Goal: Information Seeking & Learning: Learn about a topic

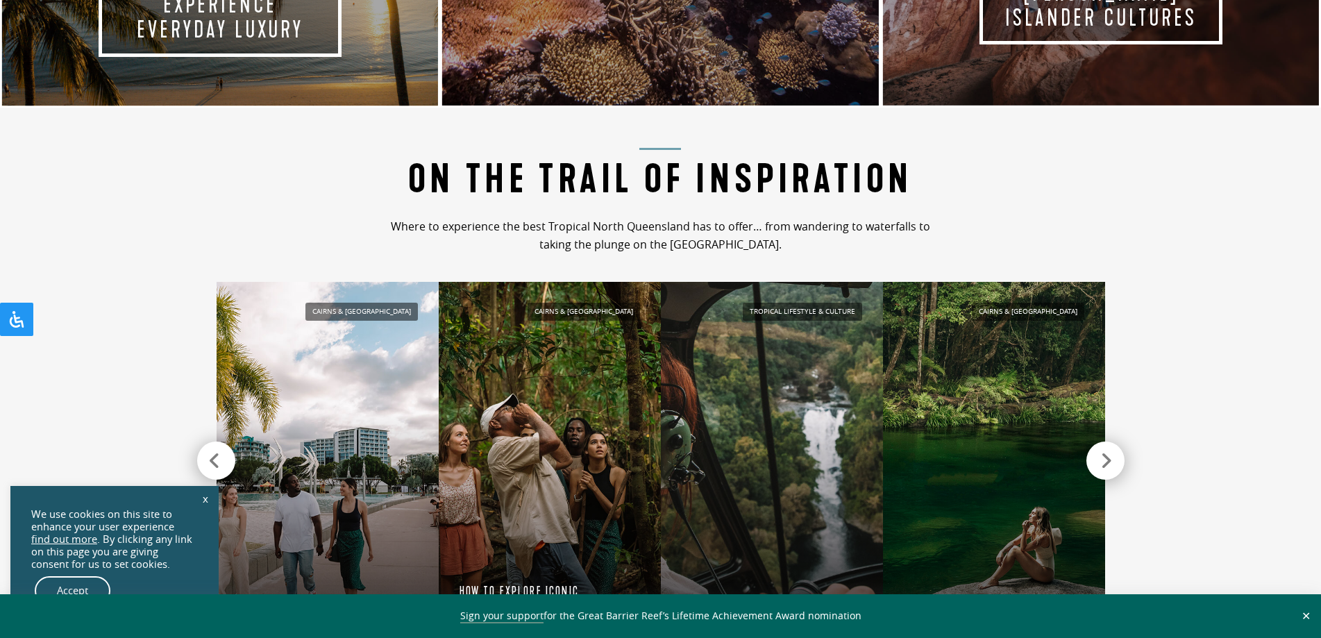
scroll to position [1319, 0]
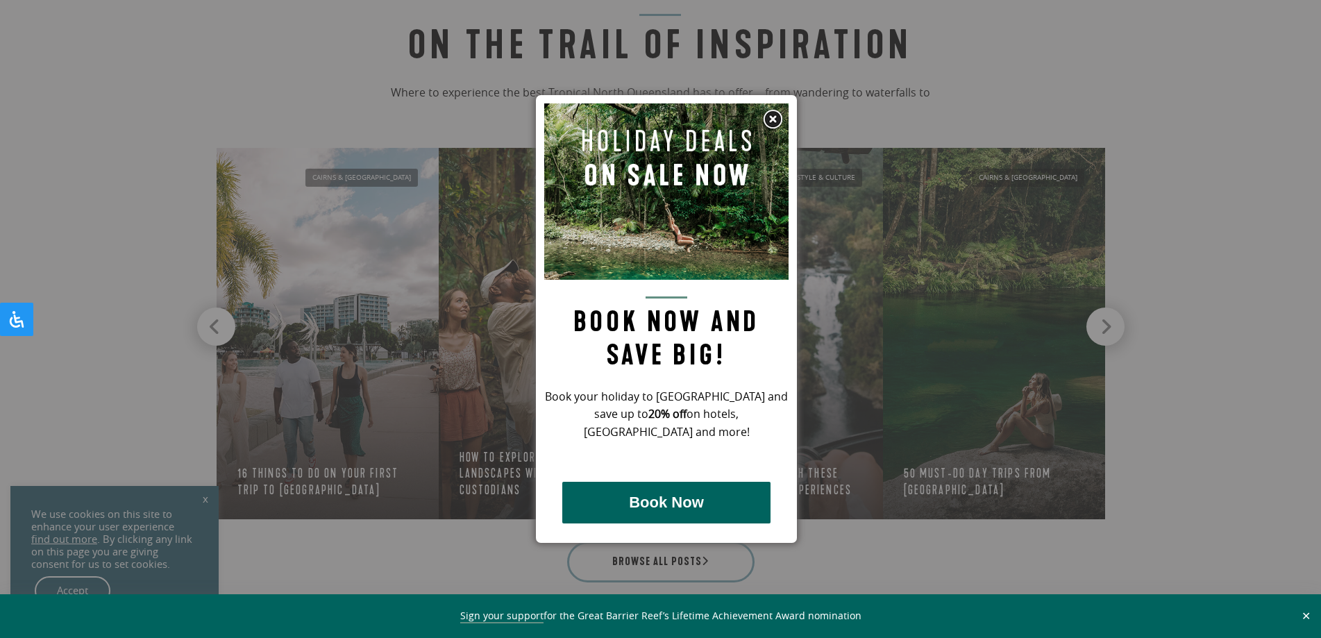
click at [770, 114] on img at bounding box center [772, 119] width 21 height 21
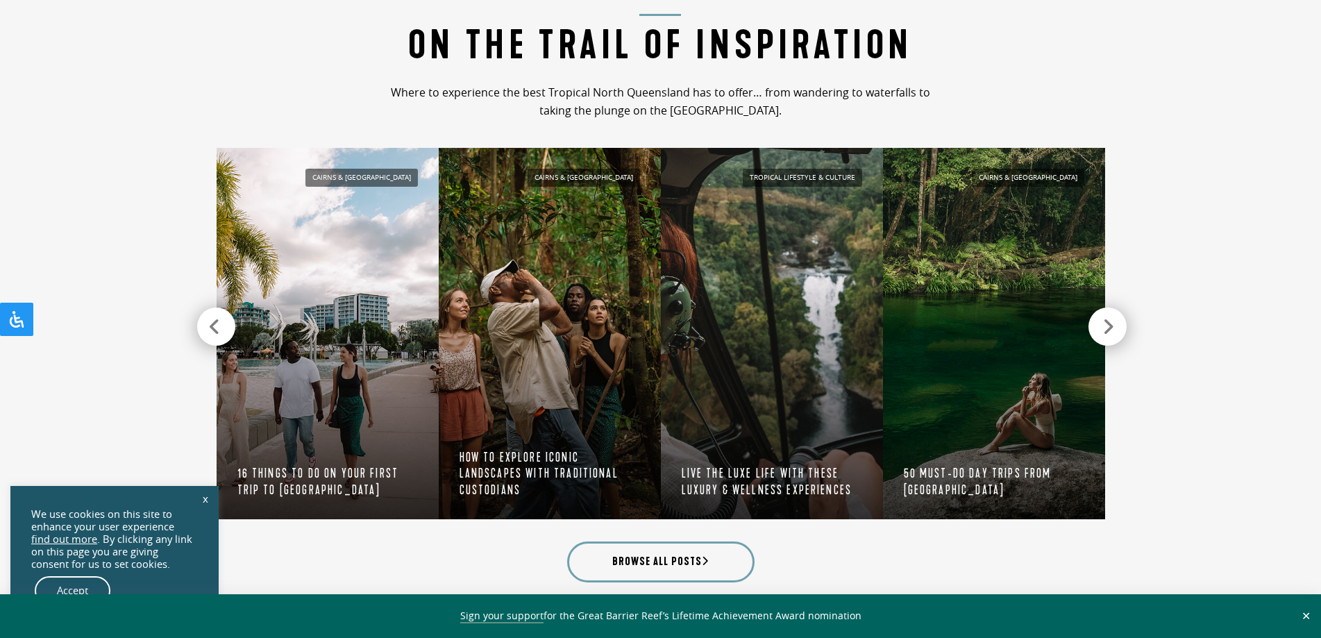
click at [1109, 326] on icon at bounding box center [1108, 326] width 12 height 19
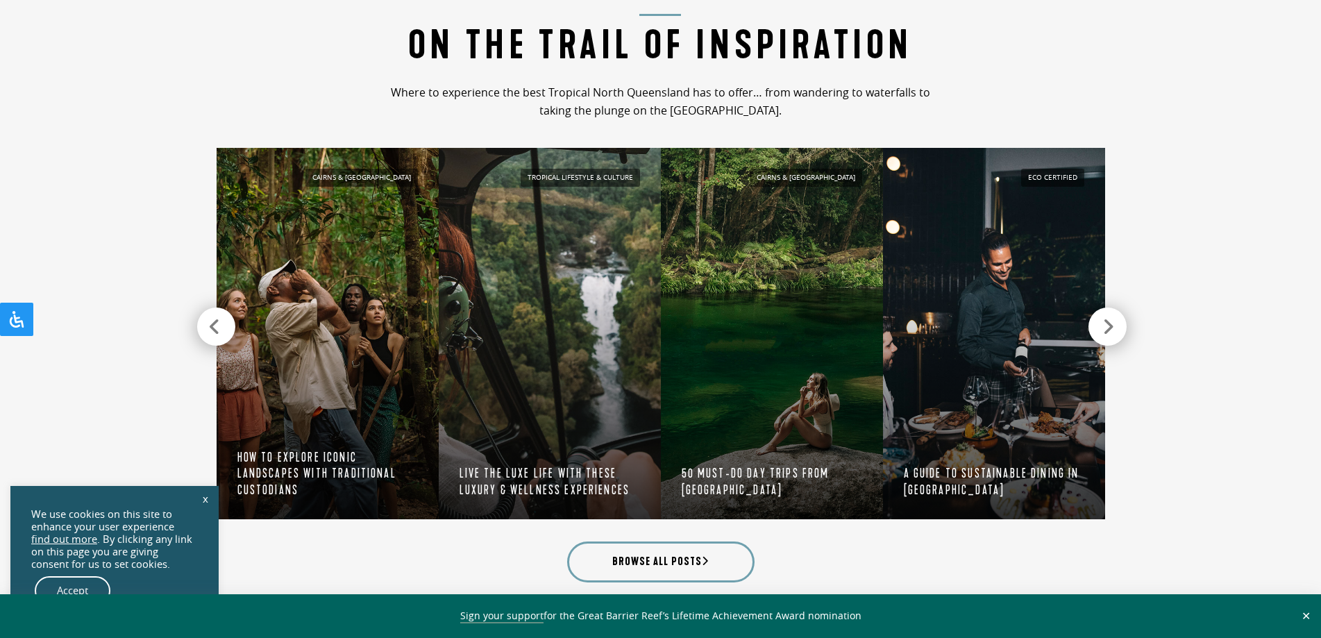
click at [1109, 326] on icon at bounding box center [1108, 326] width 12 height 19
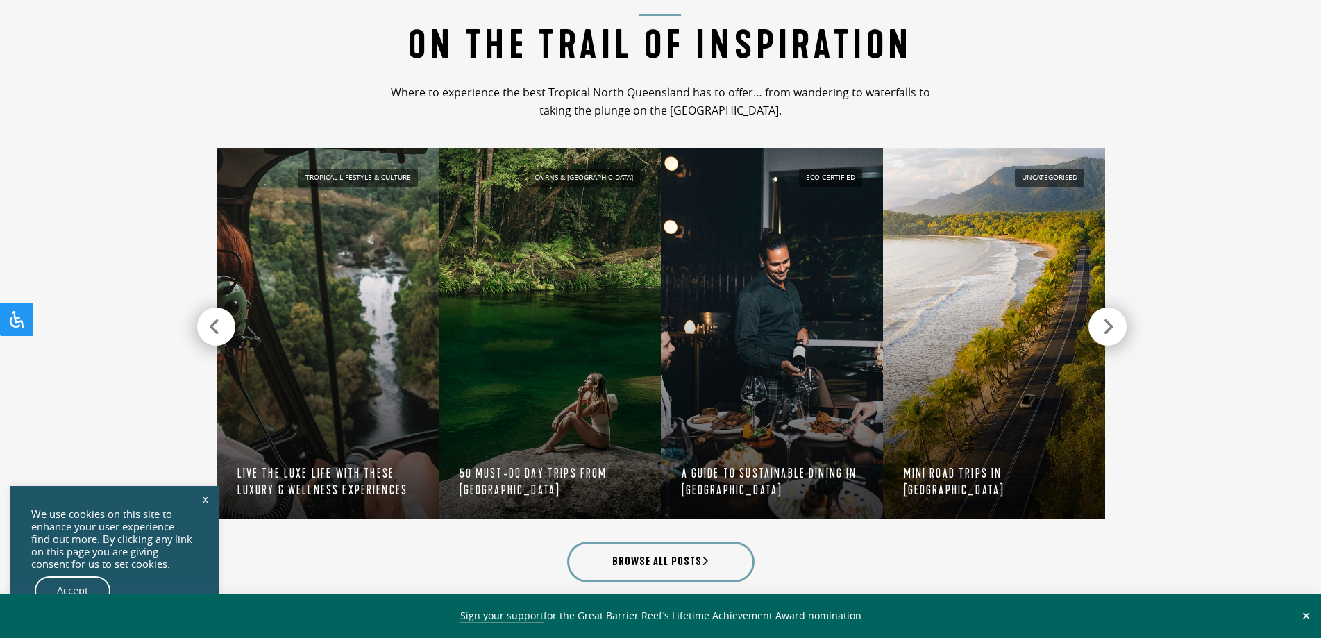
click at [1109, 326] on icon at bounding box center [1108, 326] width 12 height 19
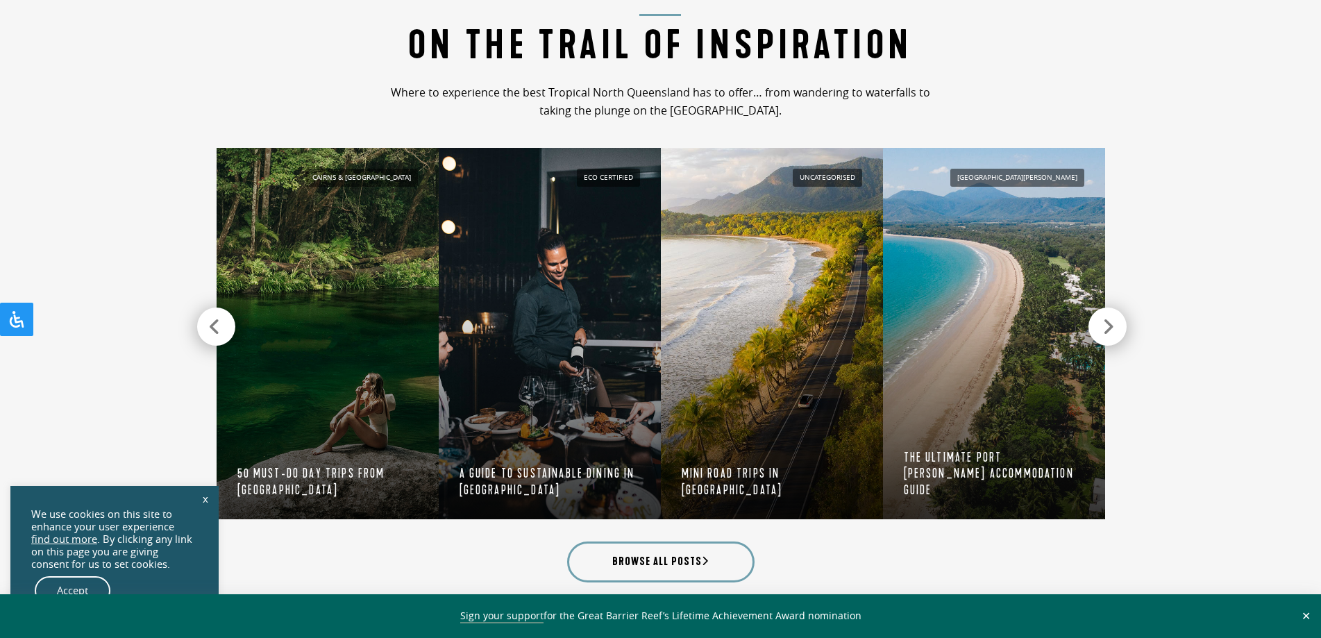
click at [1109, 326] on icon at bounding box center [1108, 326] width 12 height 19
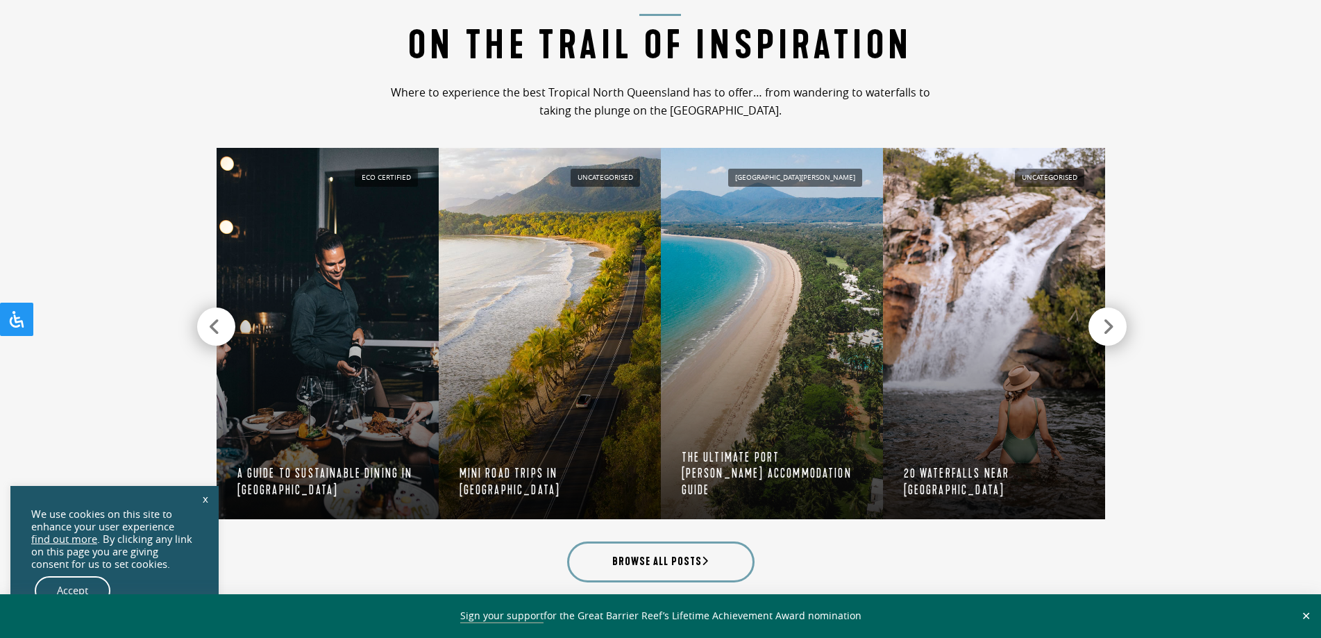
click at [1109, 326] on icon at bounding box center [1108, 326] width 12 height 19
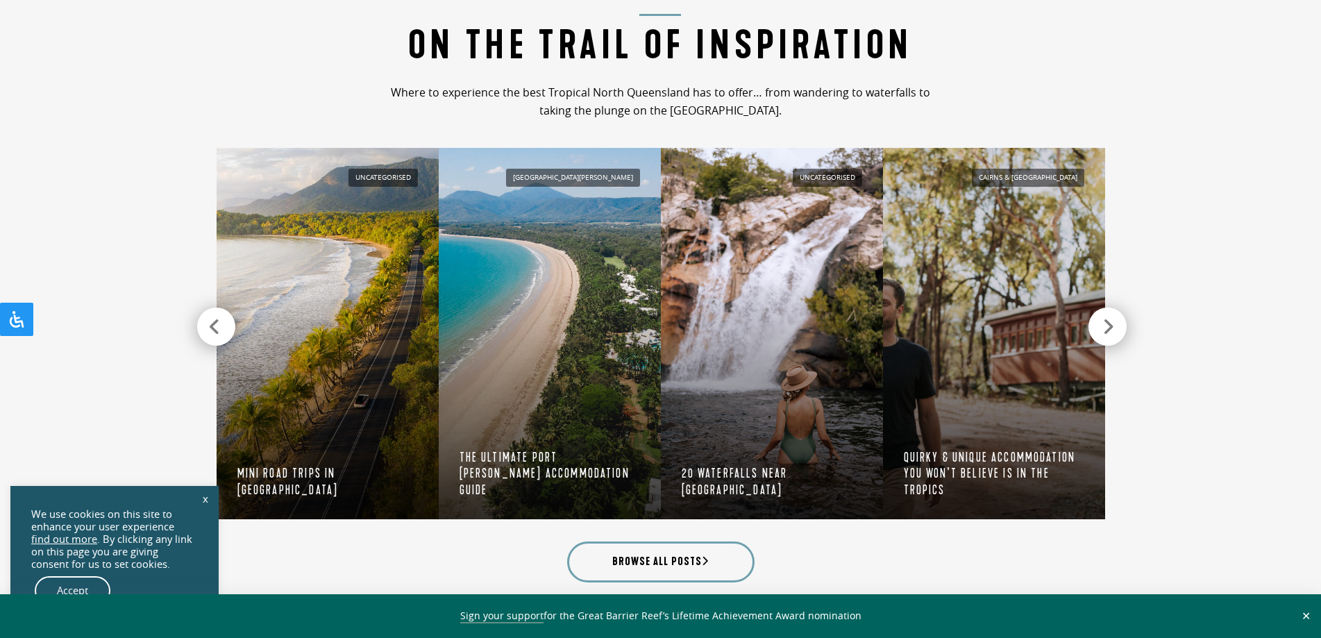
click at [1109, 326] on icon at bounding box center [1108, 326] width 12 height 19
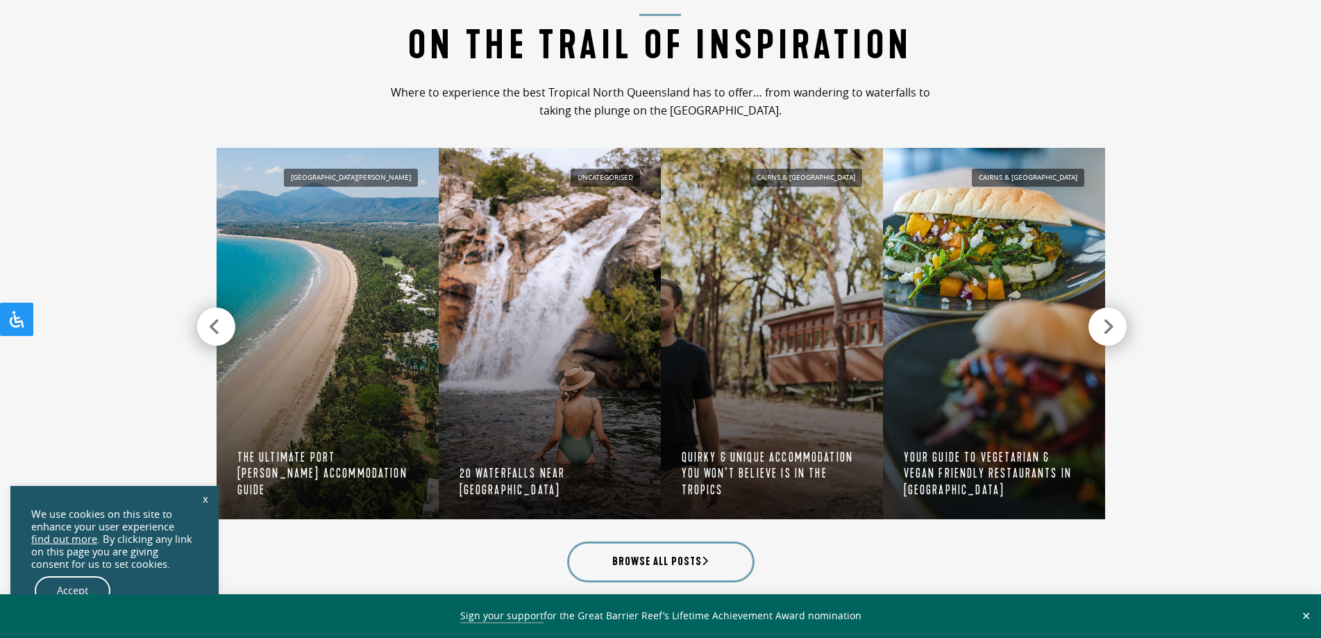
click at [1109, 326] on icon at bounding box center [1108, 326] width 12 height 19
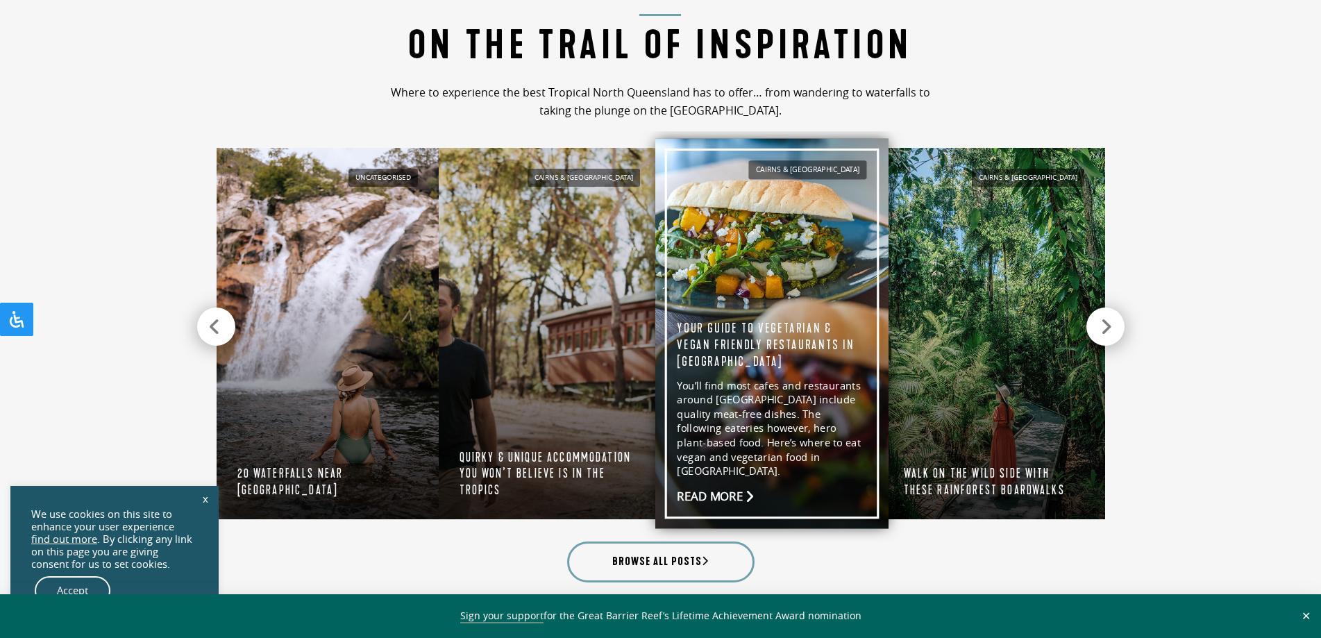
click at [767, 355] on link "Cairns & [GEOGRAPHIC_DATA] Your guide to vegetarian & vegan friendly restaurant…" at bounding box center [771, 334] width 233 height 390
